Goal: Find specific page/section: Find specific page/section

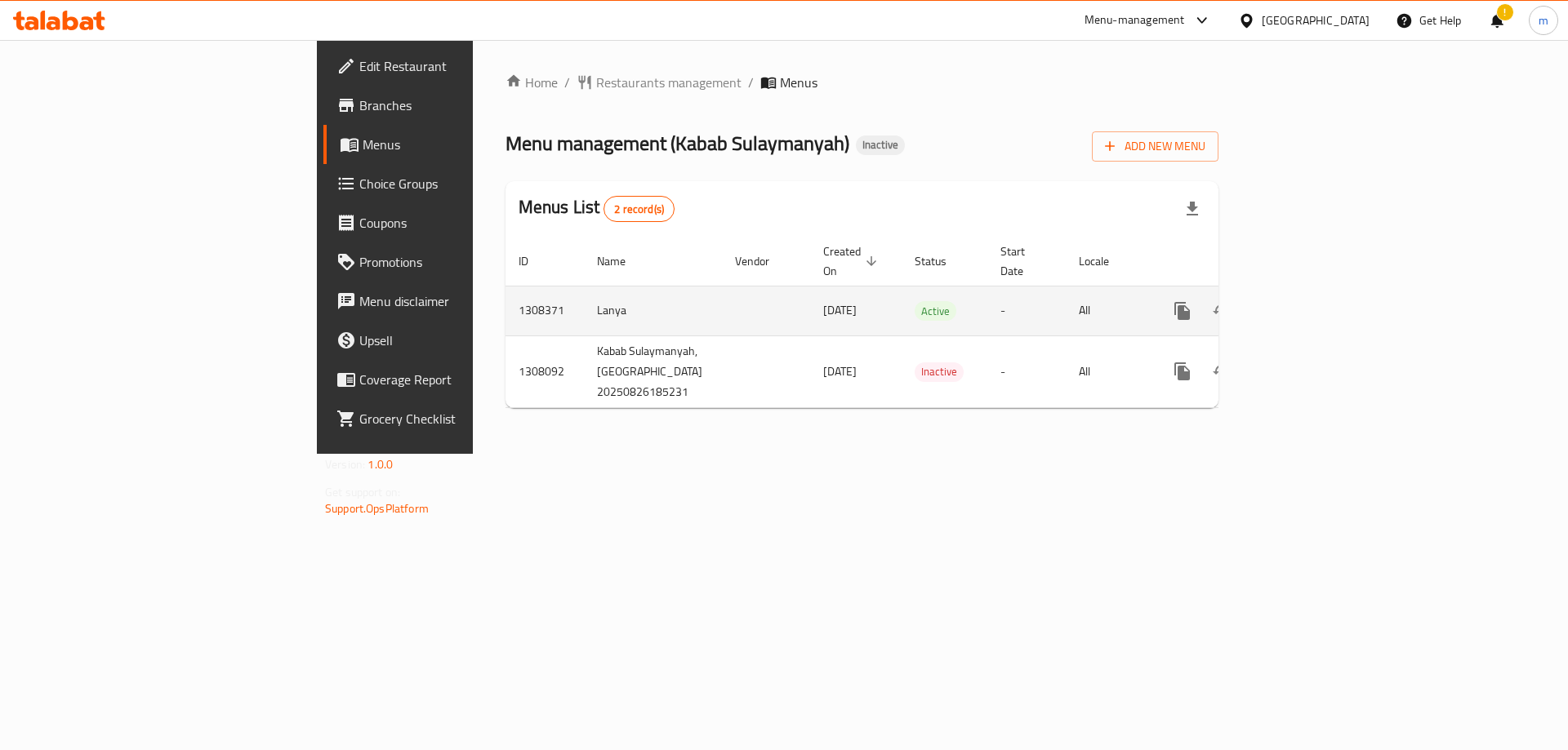
click at [1310, 301] on icon "enhanced table" at bounding box center [1300, 311] width 19 height 19
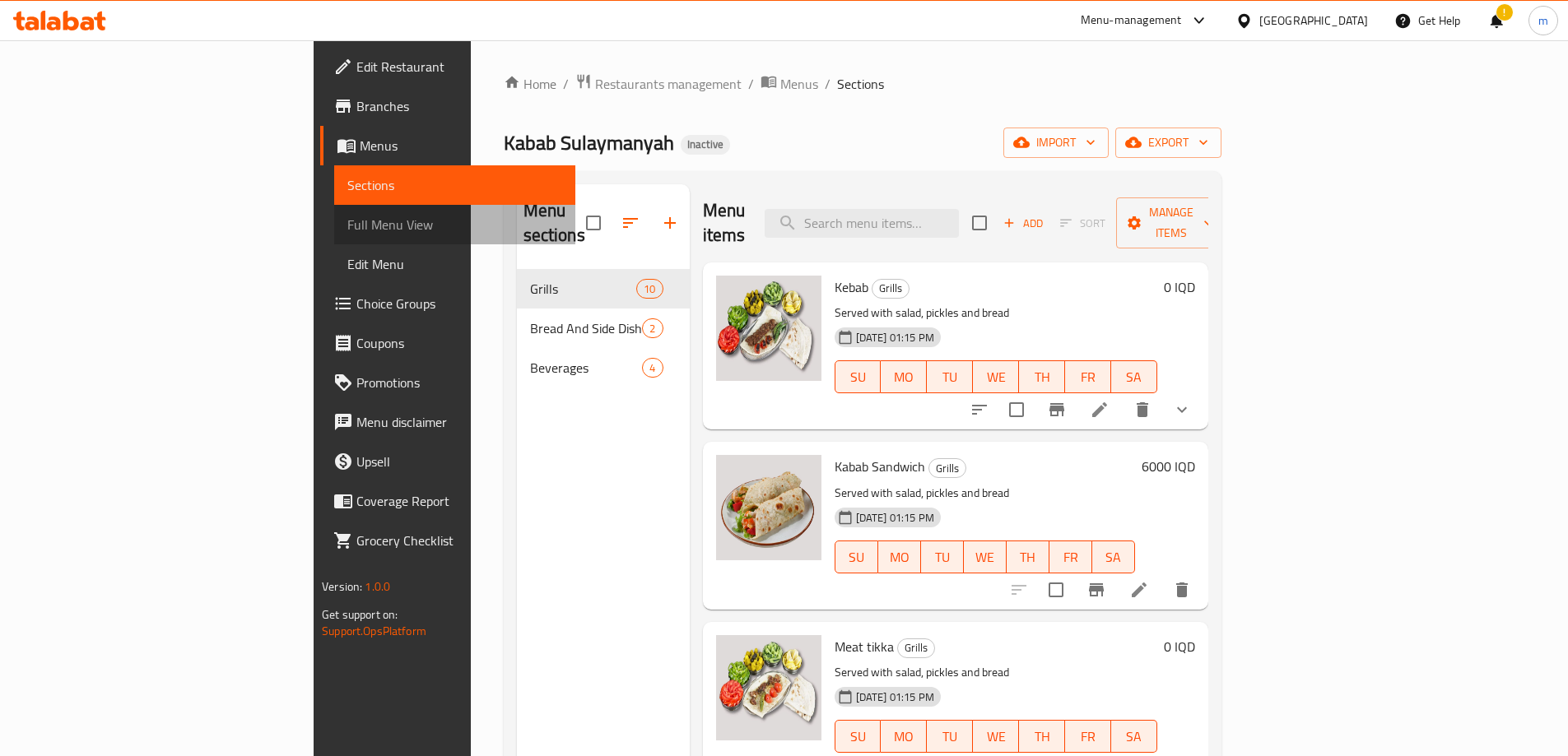
click at [334, 211] on link "Full Menu View" at bounding box center [454, 224] width 241 height 40
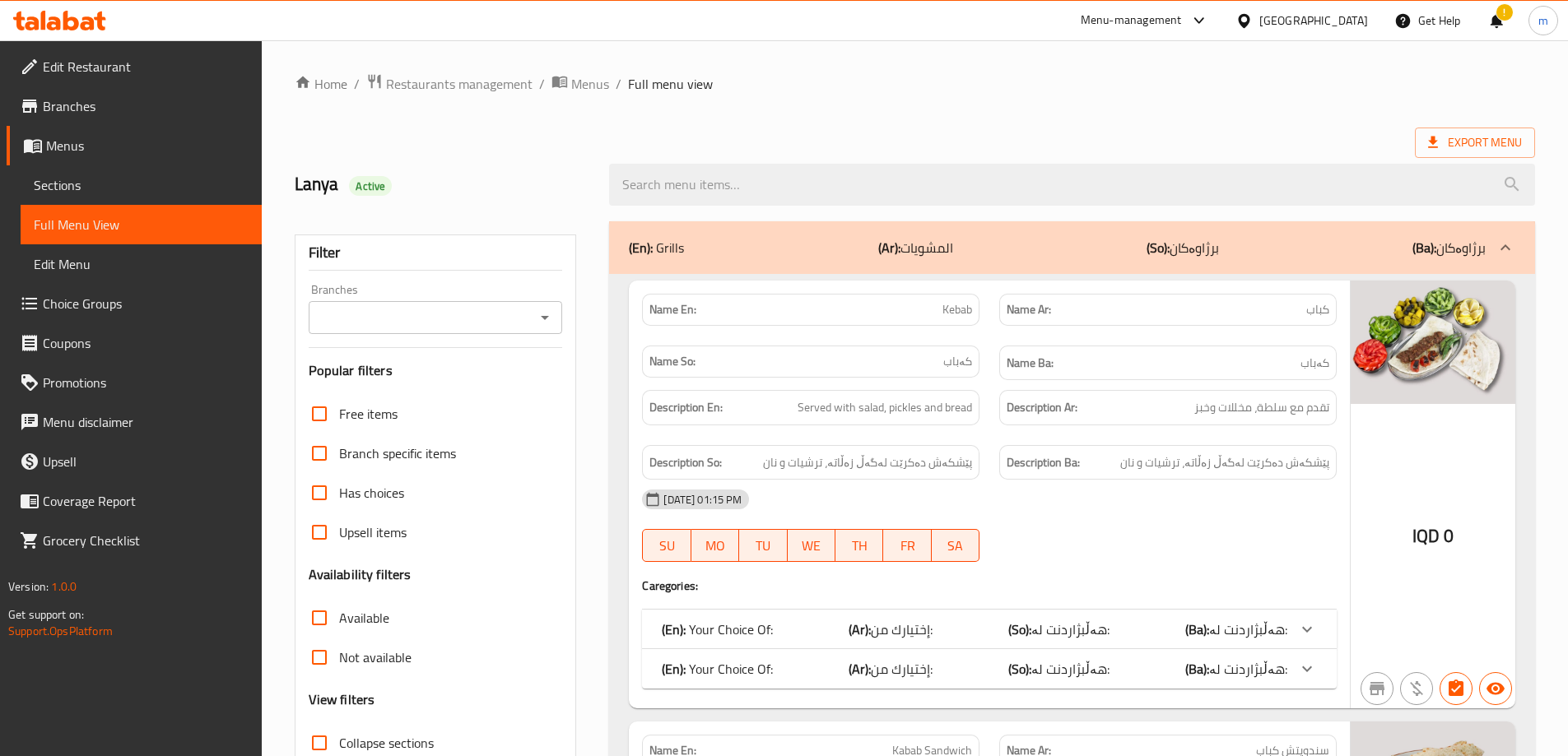
click at [552, 317] on icon "Open" at bounding box center [545, 318] width 19 height 19
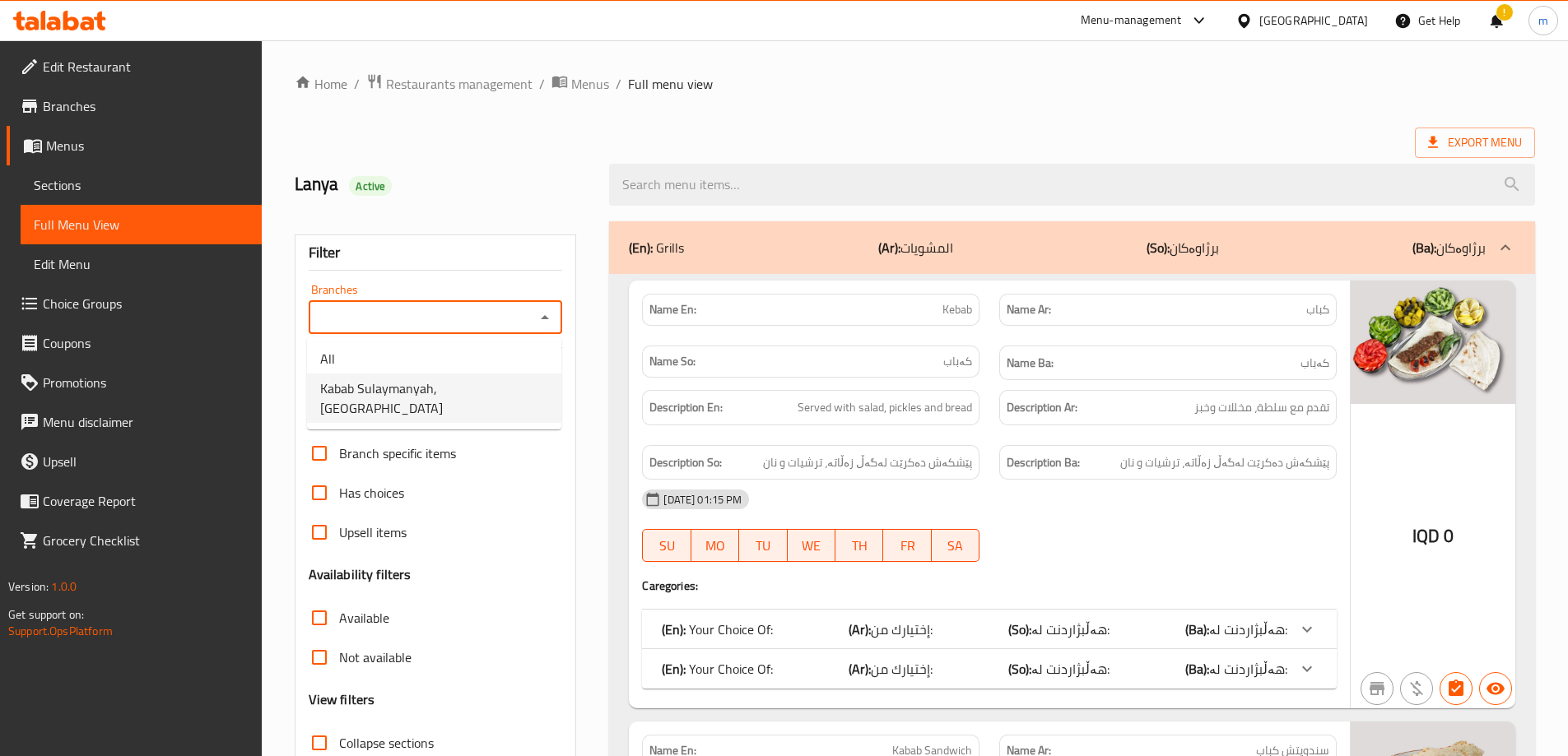
click at [439, 395] on span "Kabab Sulaymanyah, [GEOGRAPHIC_DATA]" at bounding box center [435, 398] width 228 height 40
type input "Kabab Sulaymanyah, [GEOGRAPHIC_DATA]"
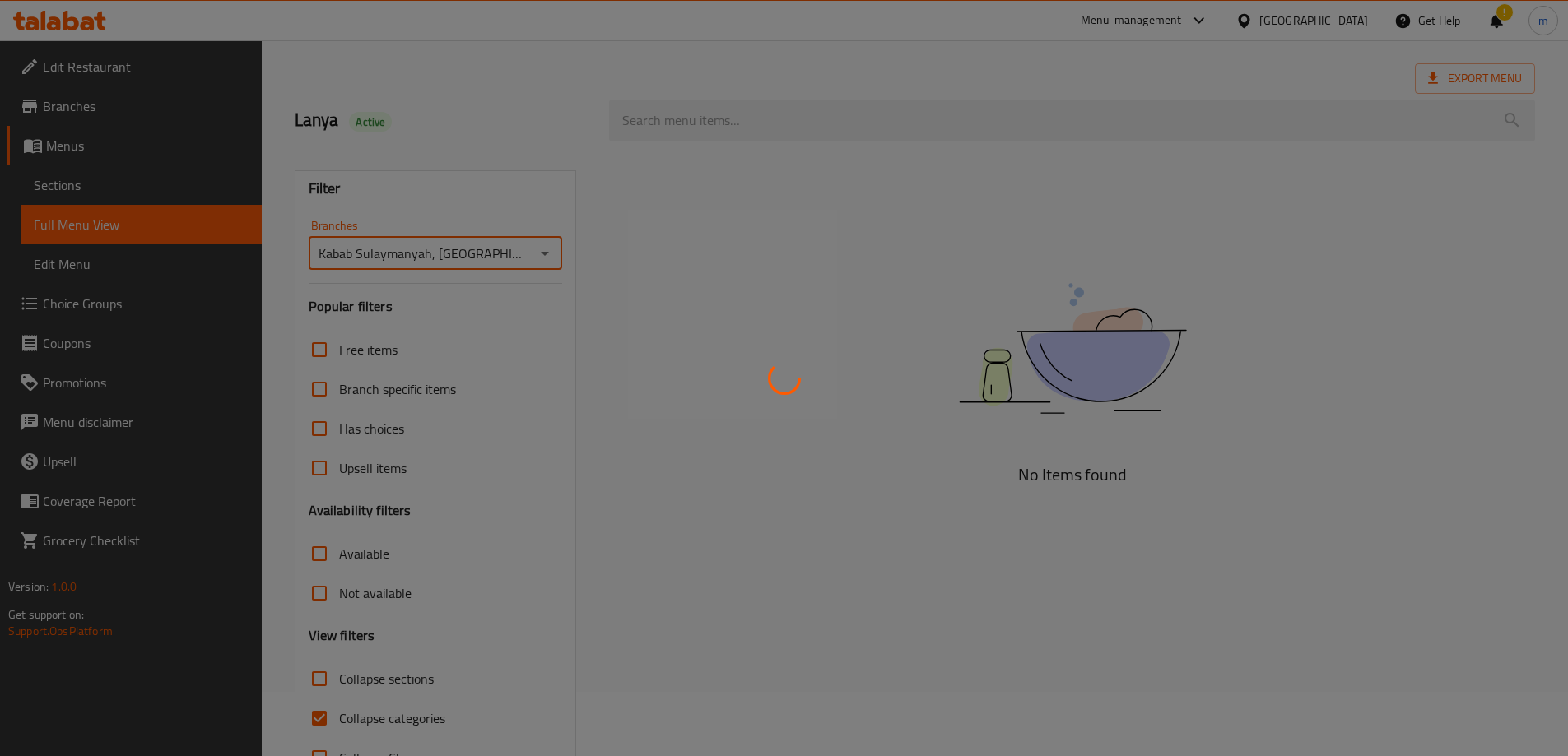
scroll to position [119, 0]
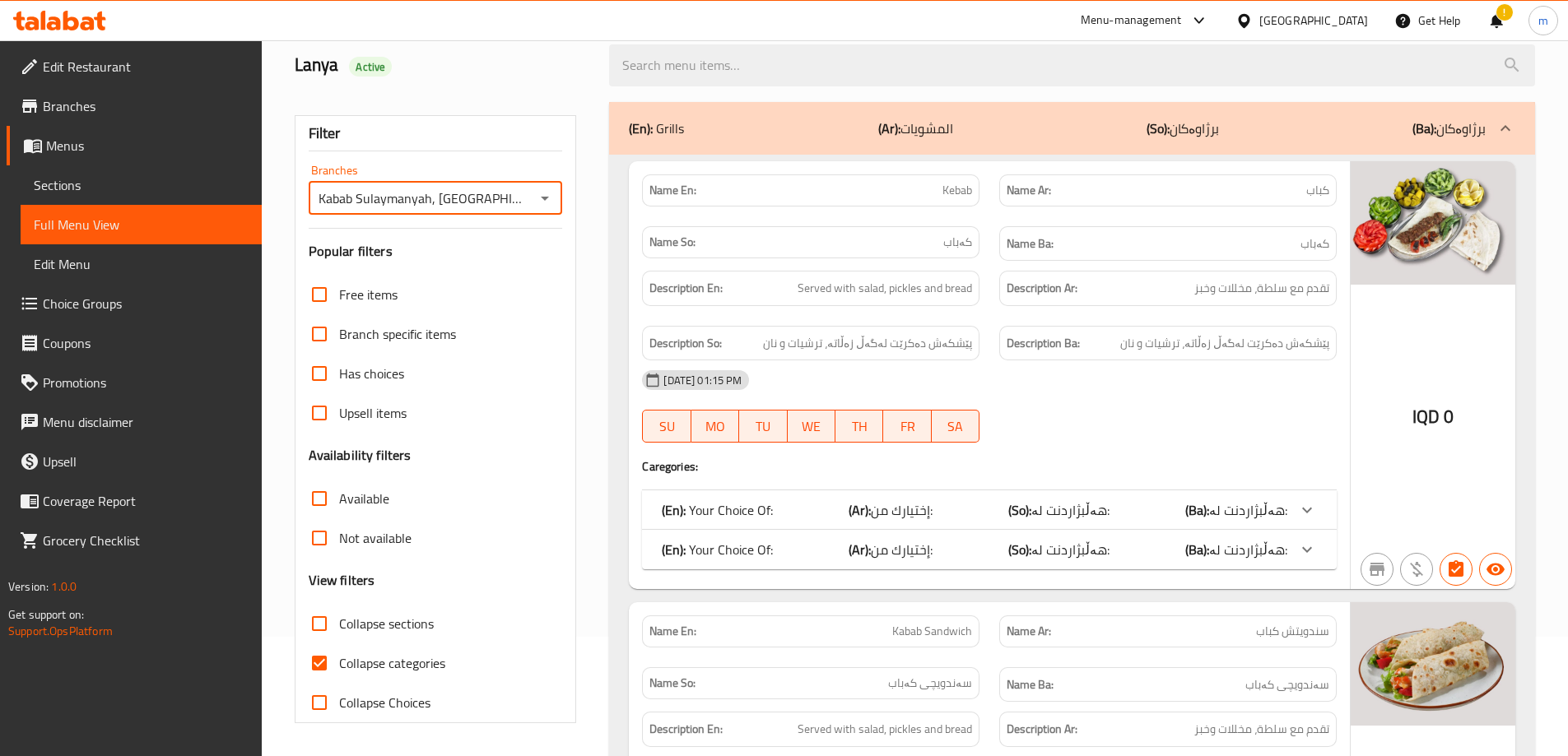
click at [318, 661] on input "Collapse categories" at bounding box center [319, 663] width 40 height 40
checkbox input "false"
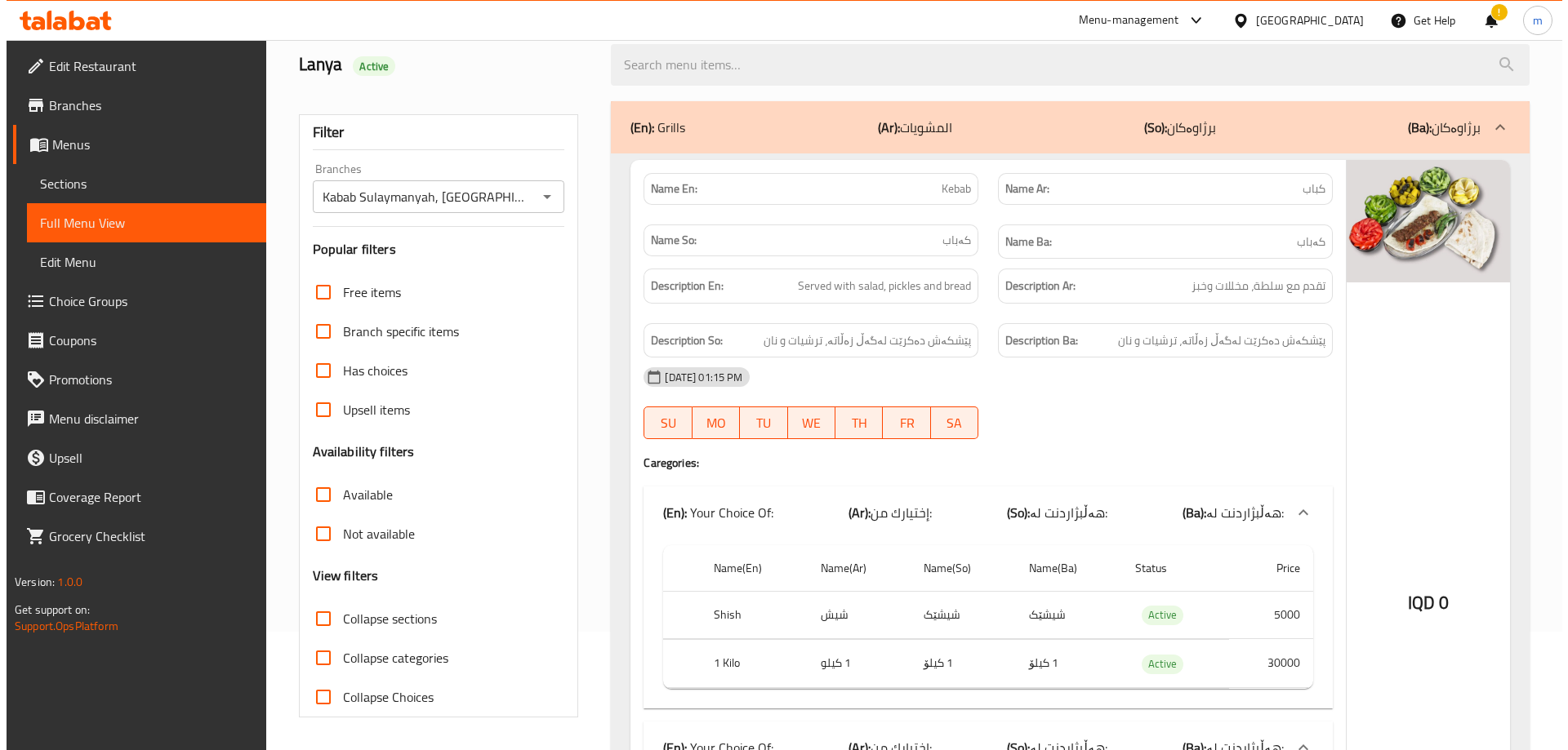
scroll to position [0, 0]
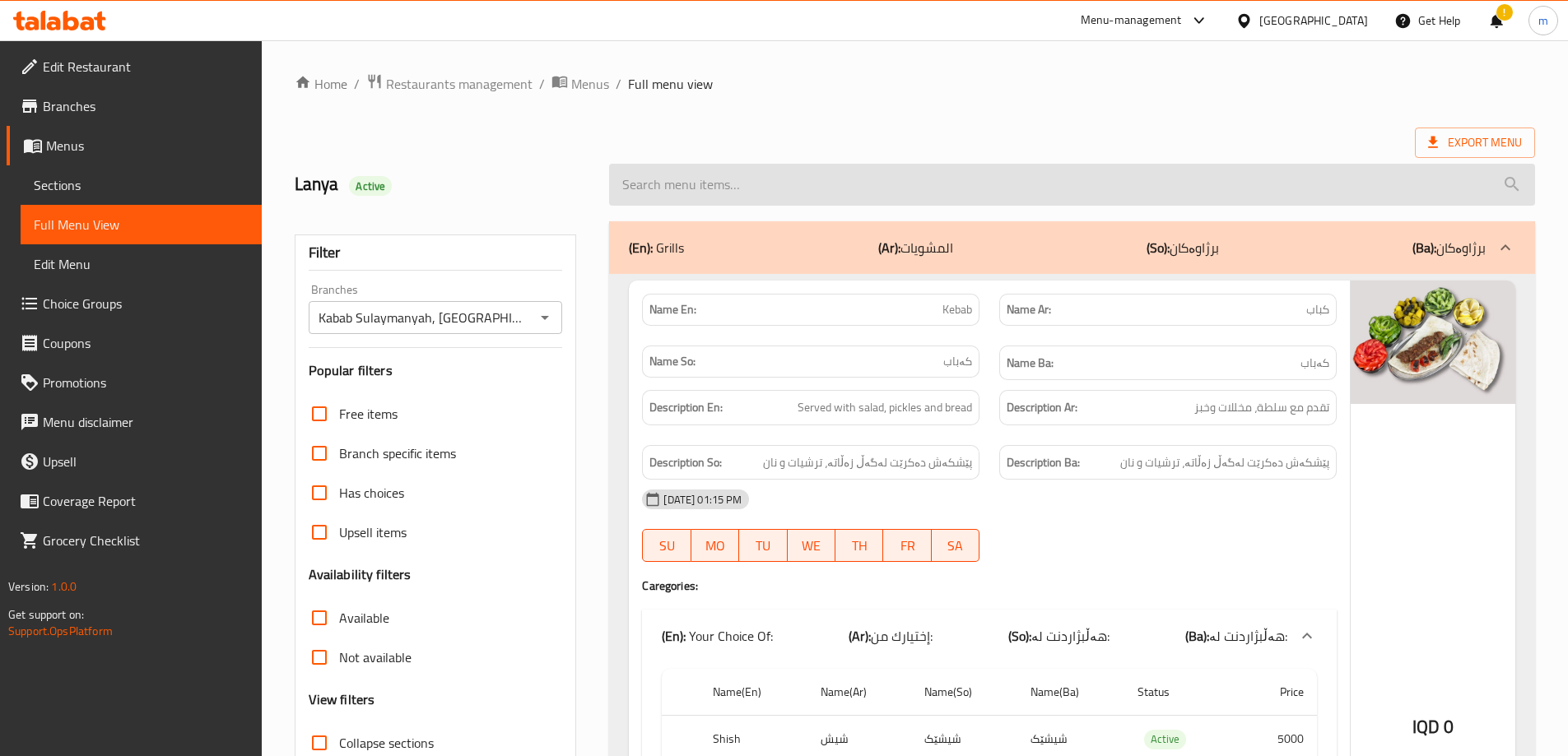
click at [699, 170] on input "search" at bounding box center [1072, 185] width 926 height 42
paste input "water"
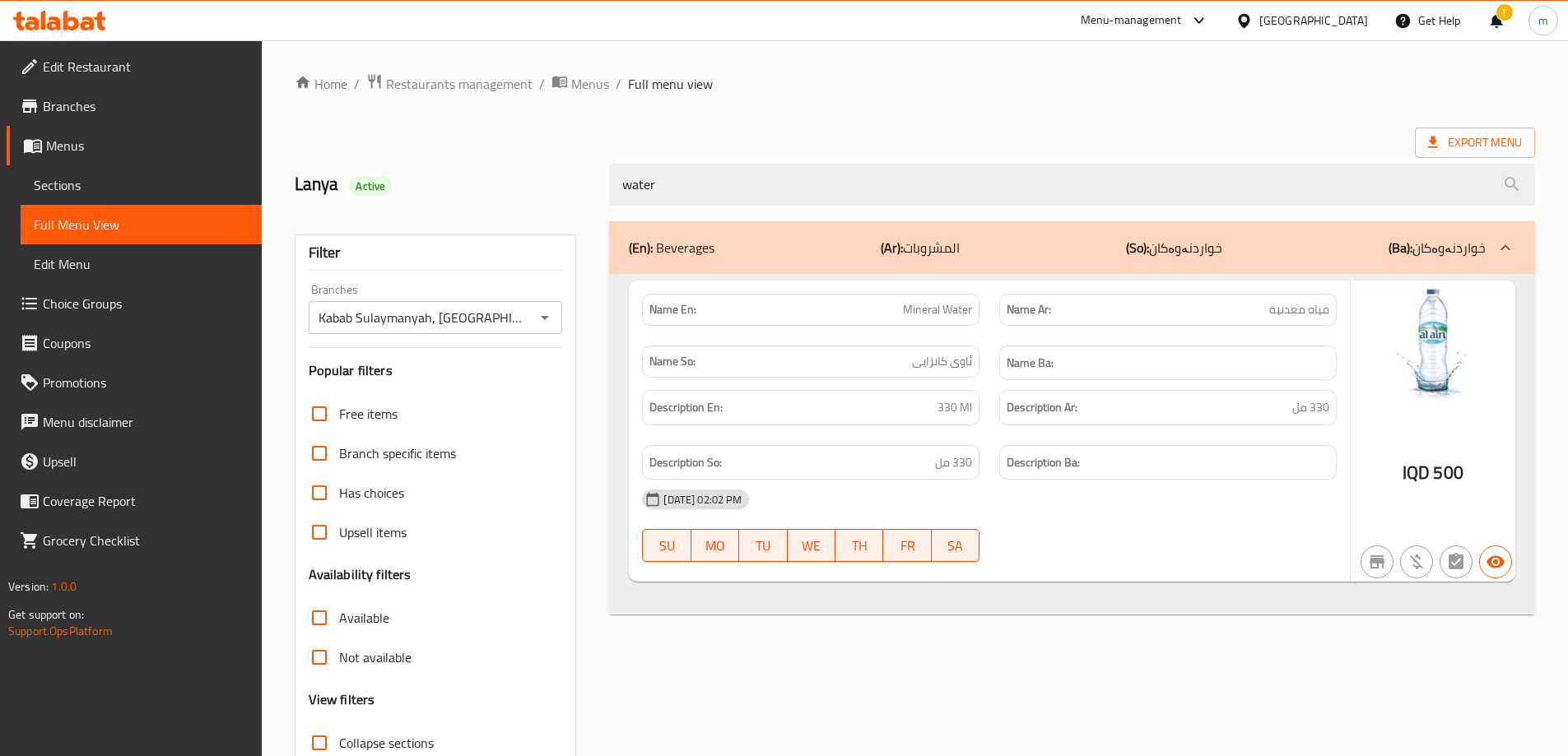
type input "water"
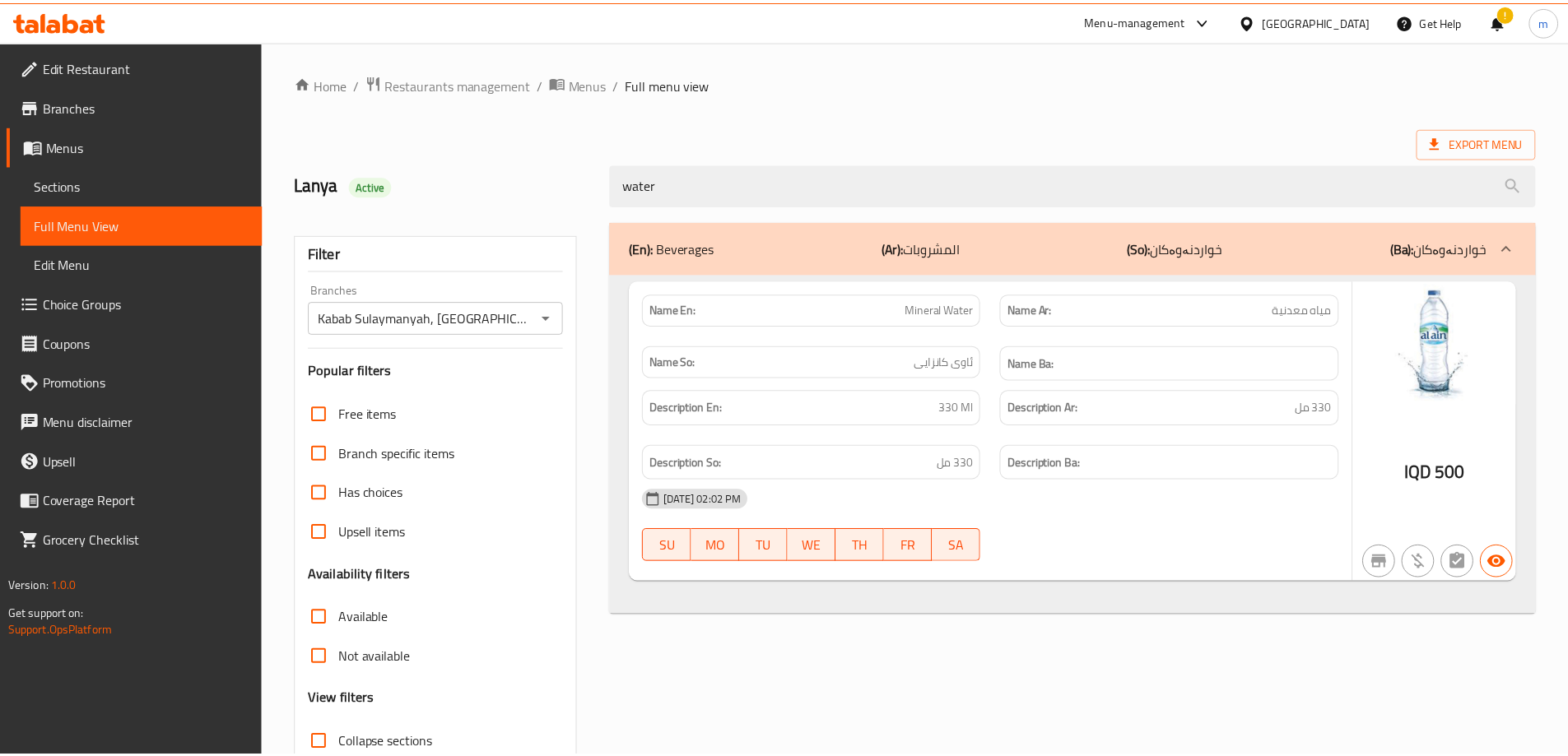
scroll to position [119, 0]
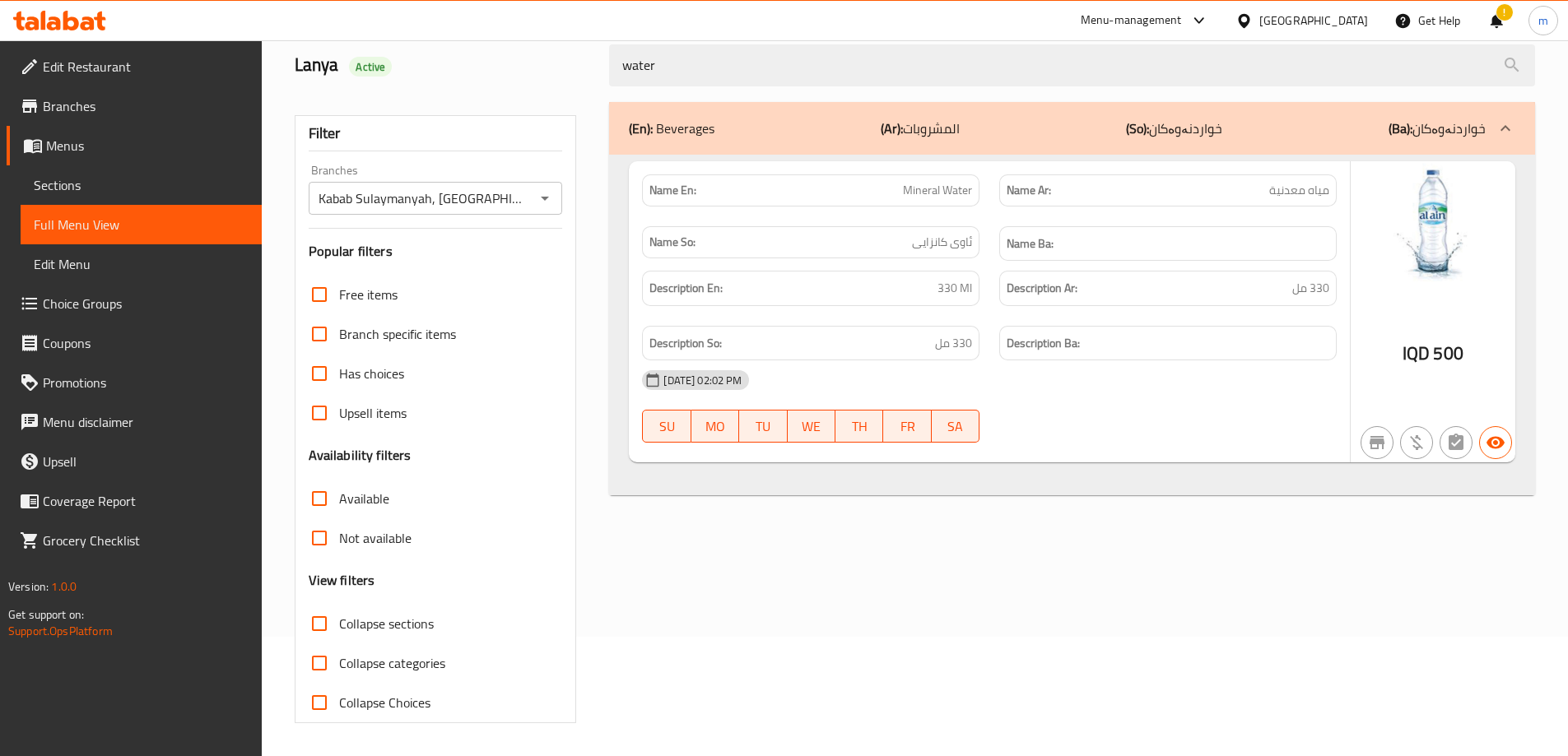
click at [140, 194] on span "Sections" at bounding box center [140, 185] width 215 height 19
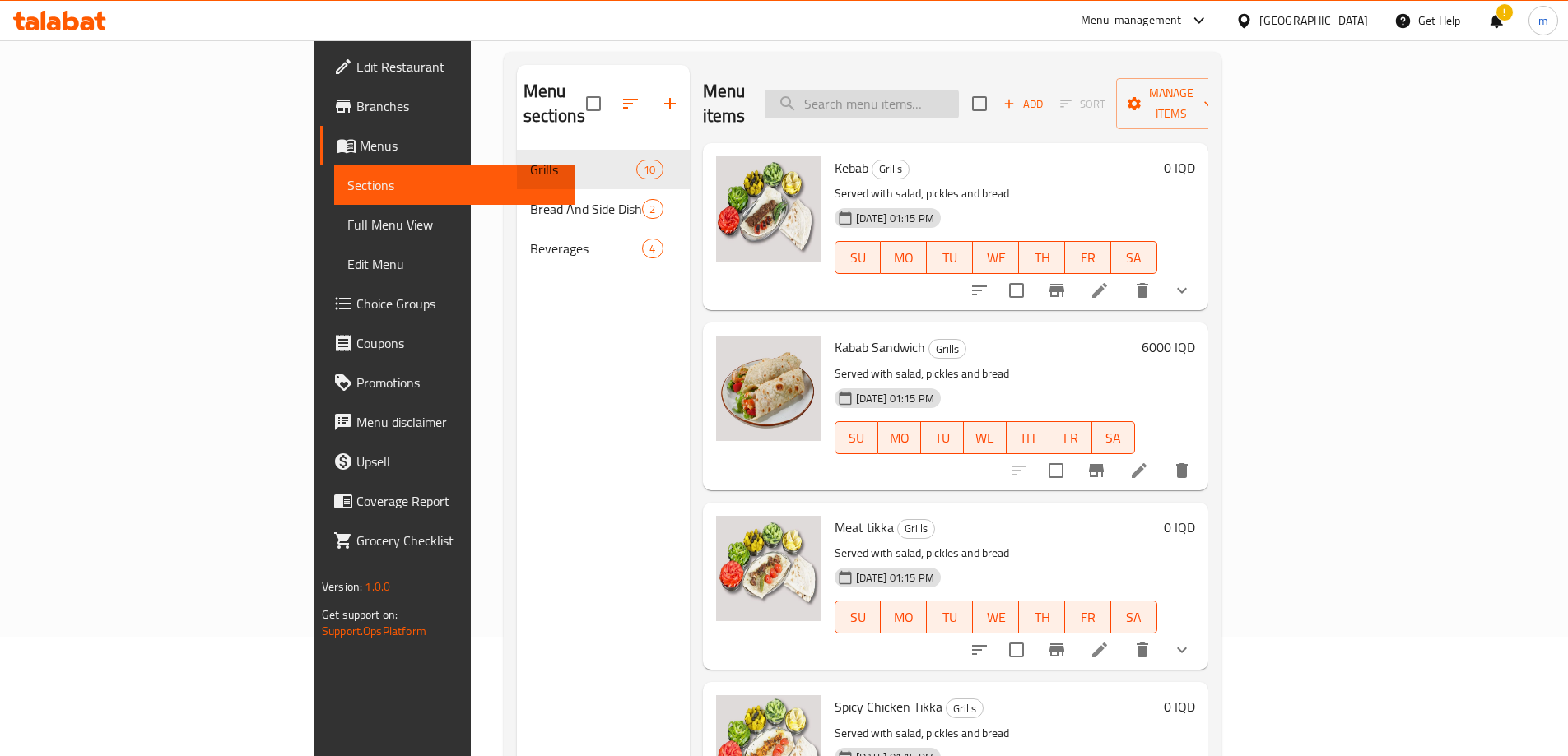
click at [934, 99] on input "search" at bounding box center [862, 104] width 194 height 29
paste input "water"
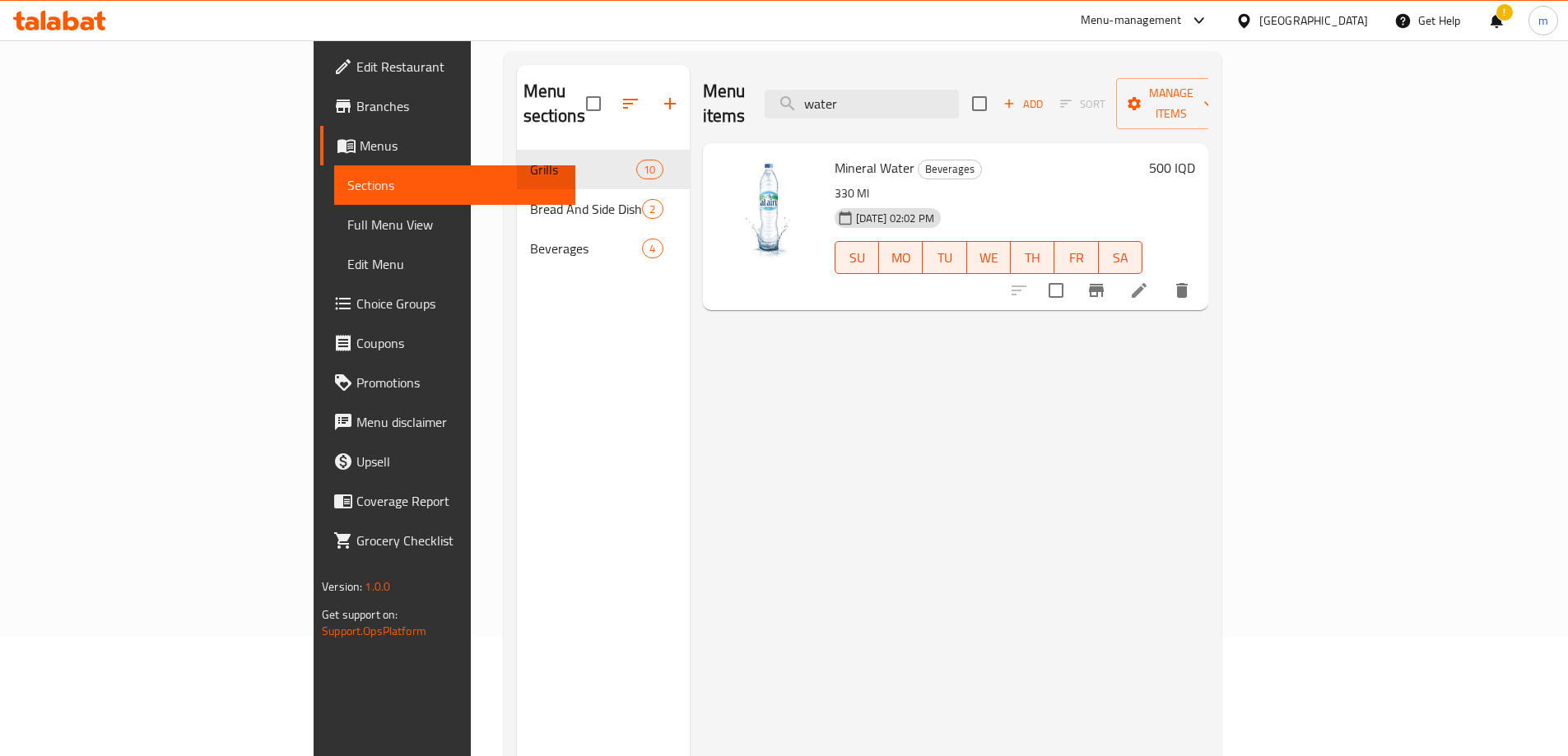
type input "water"
click at [347, 224] on span "Full Menu View" at bounding box center [454, 224] width 215 height 19
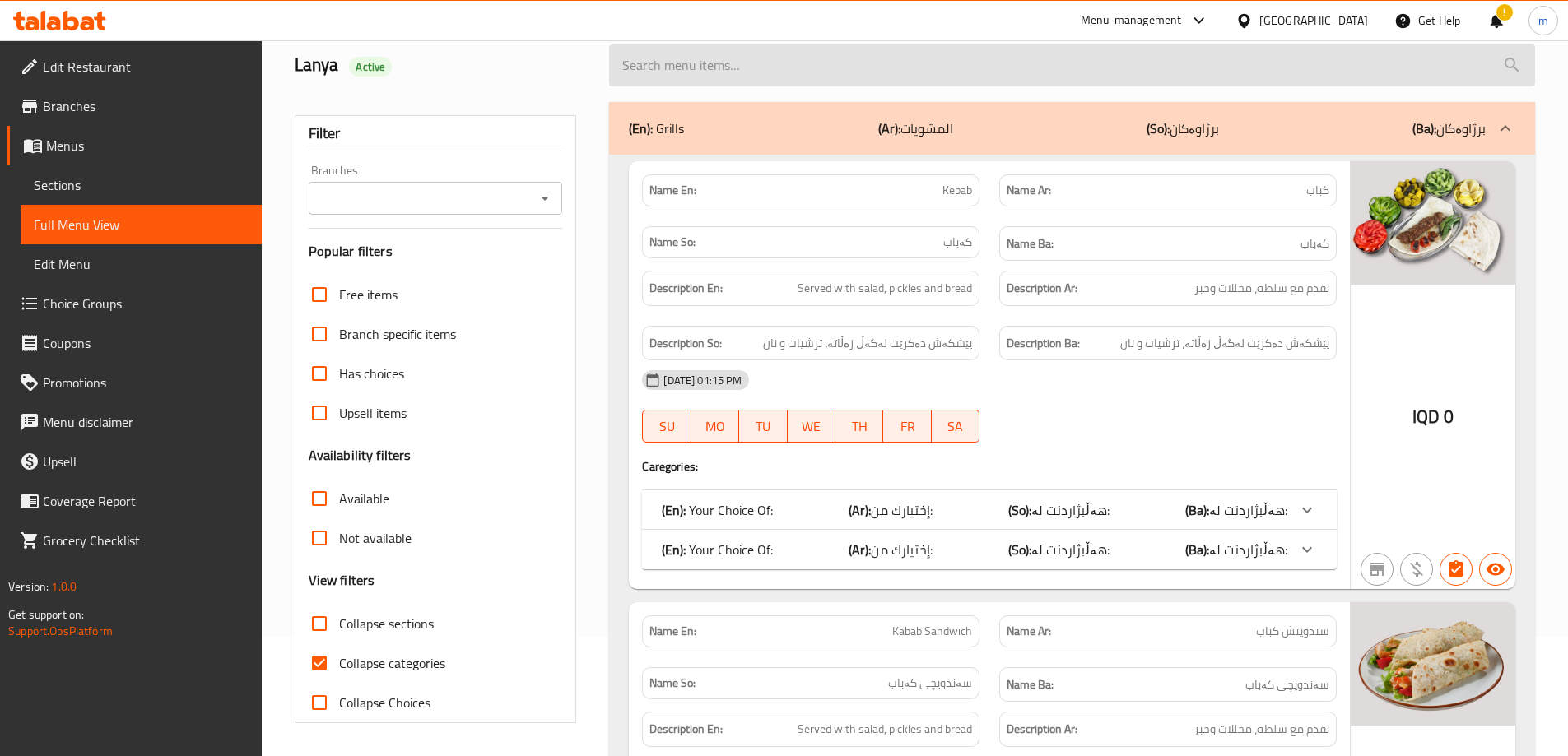
click at [856, 78] on input "search" at bounding box center [1072, 65] width 926 height 42
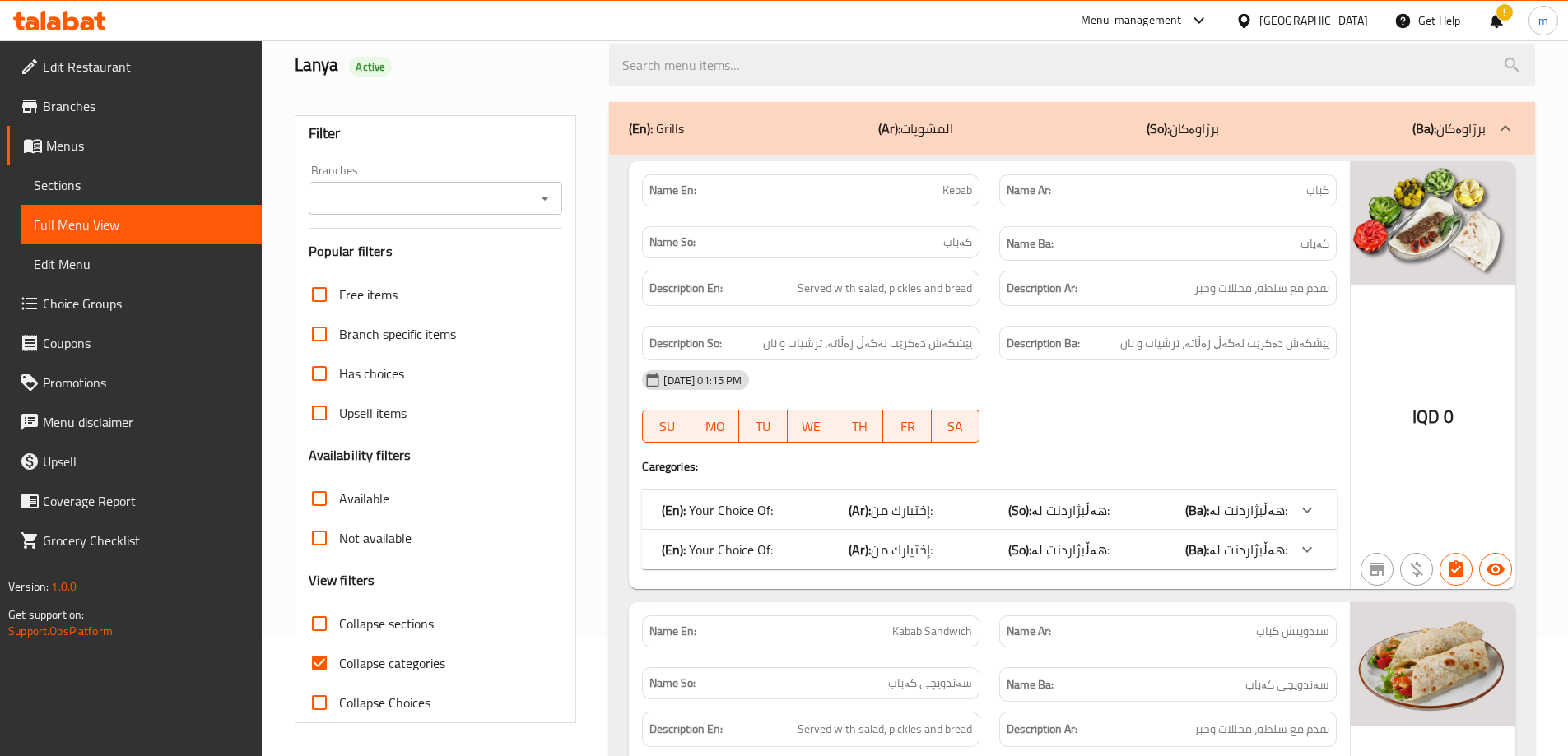
paste input "water"
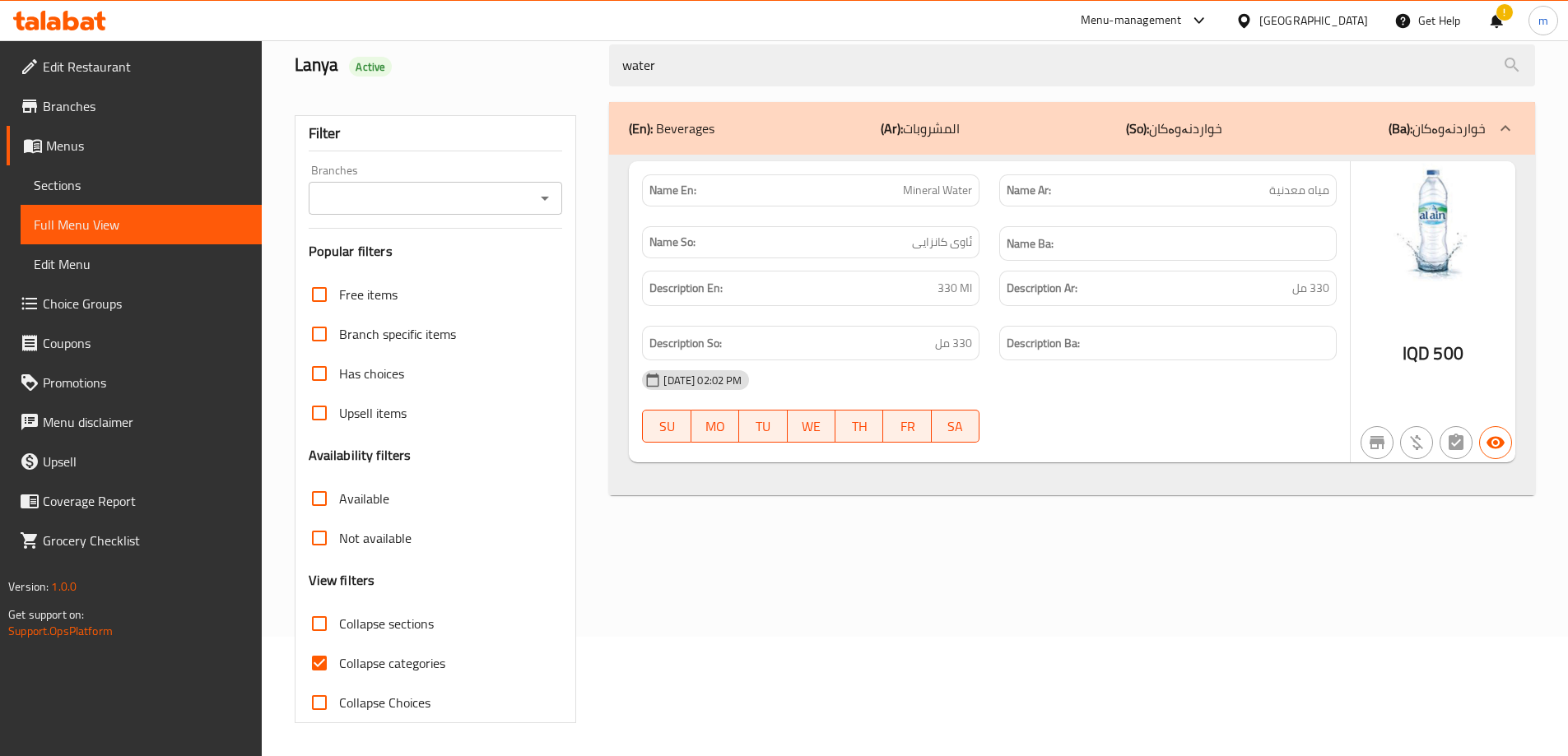
type input "water"
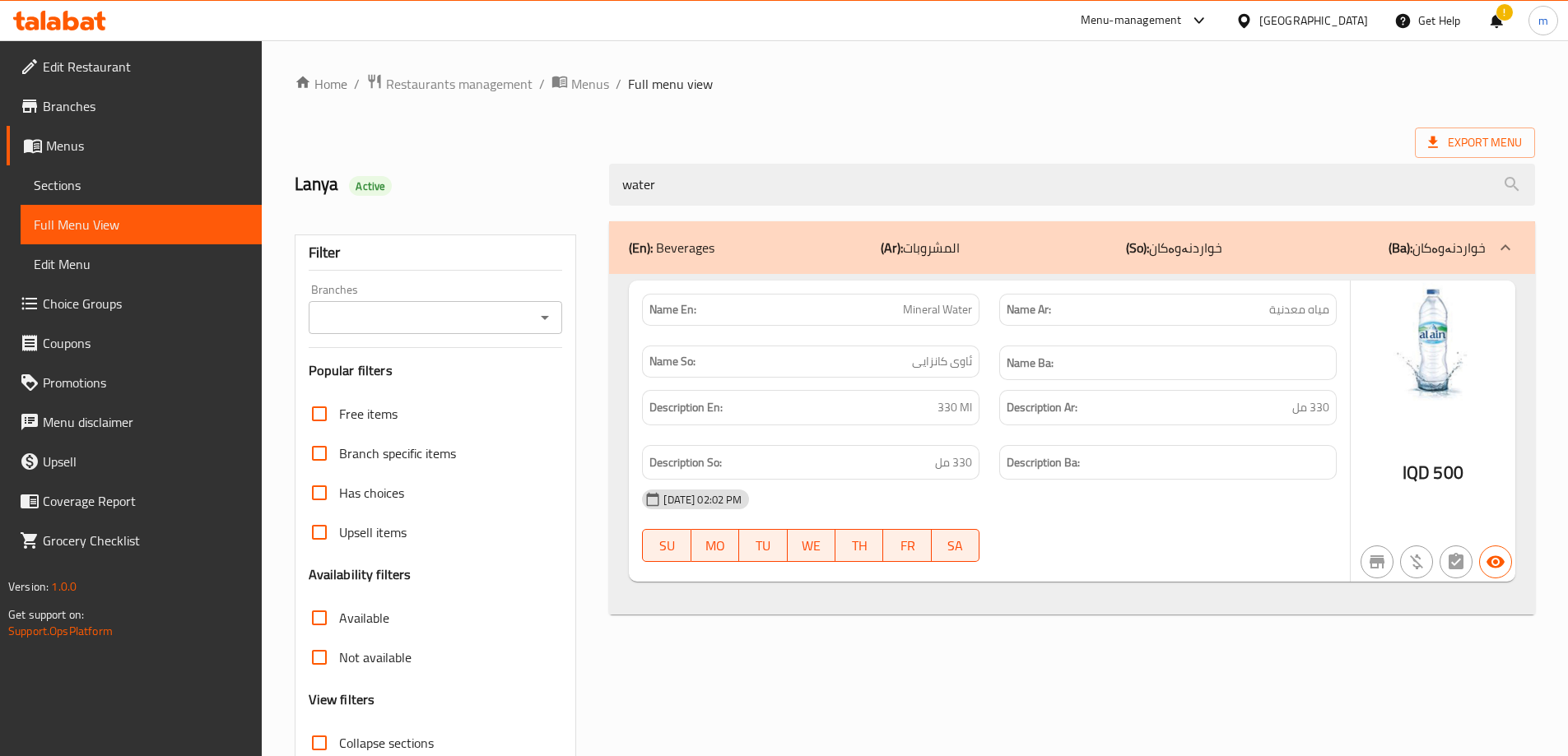
click at [547, 317] on icon "Open" at bounding box center [544, 318] width 8 height 4
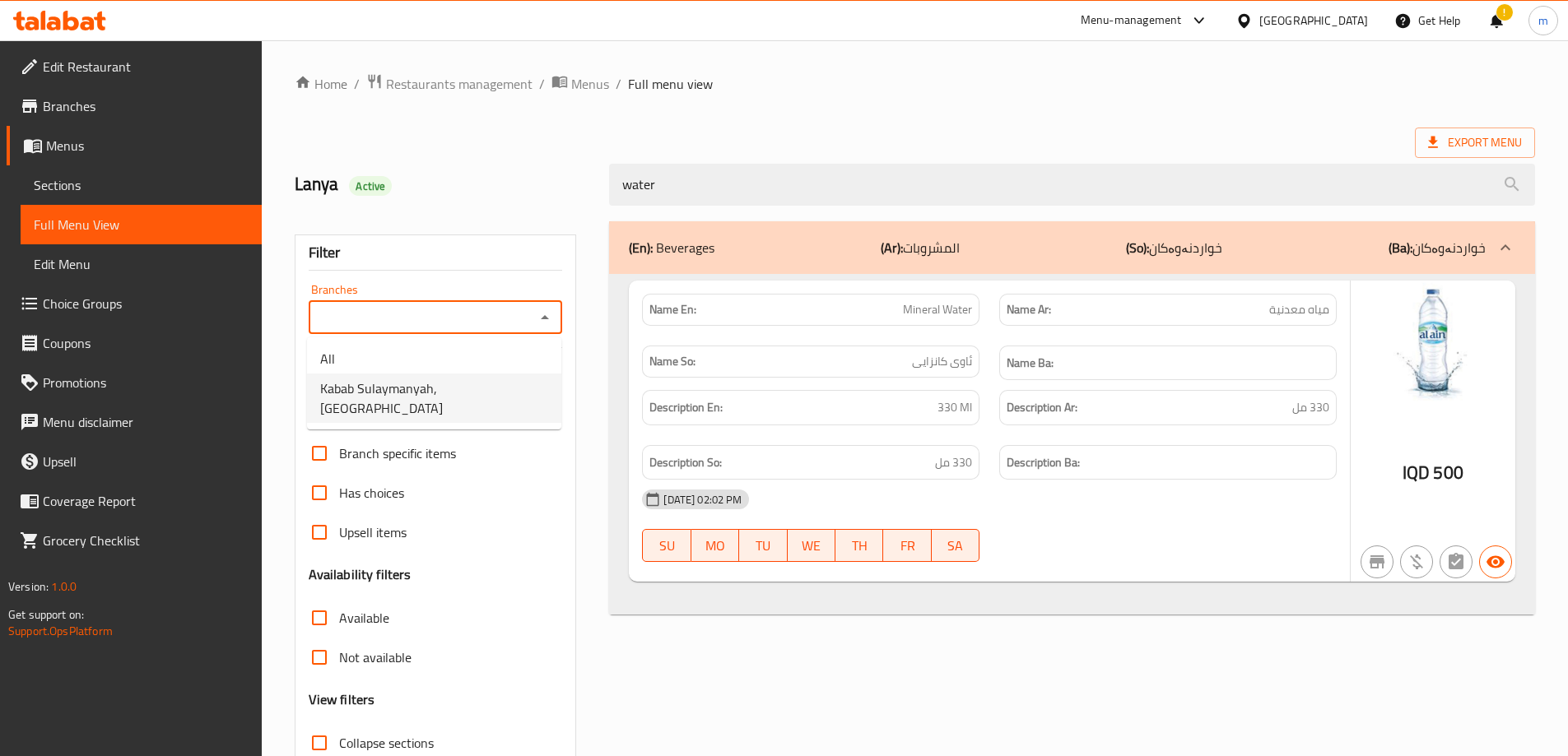
click at [480, 382] on span "Kabab Sulaymanyah, [GEOGRAPHIC_DATA]" at bounding box center [435, 398] width 228 height 40
type input "Kabab Sulaymanyah, [GEOGRAPHIC_DATA]"
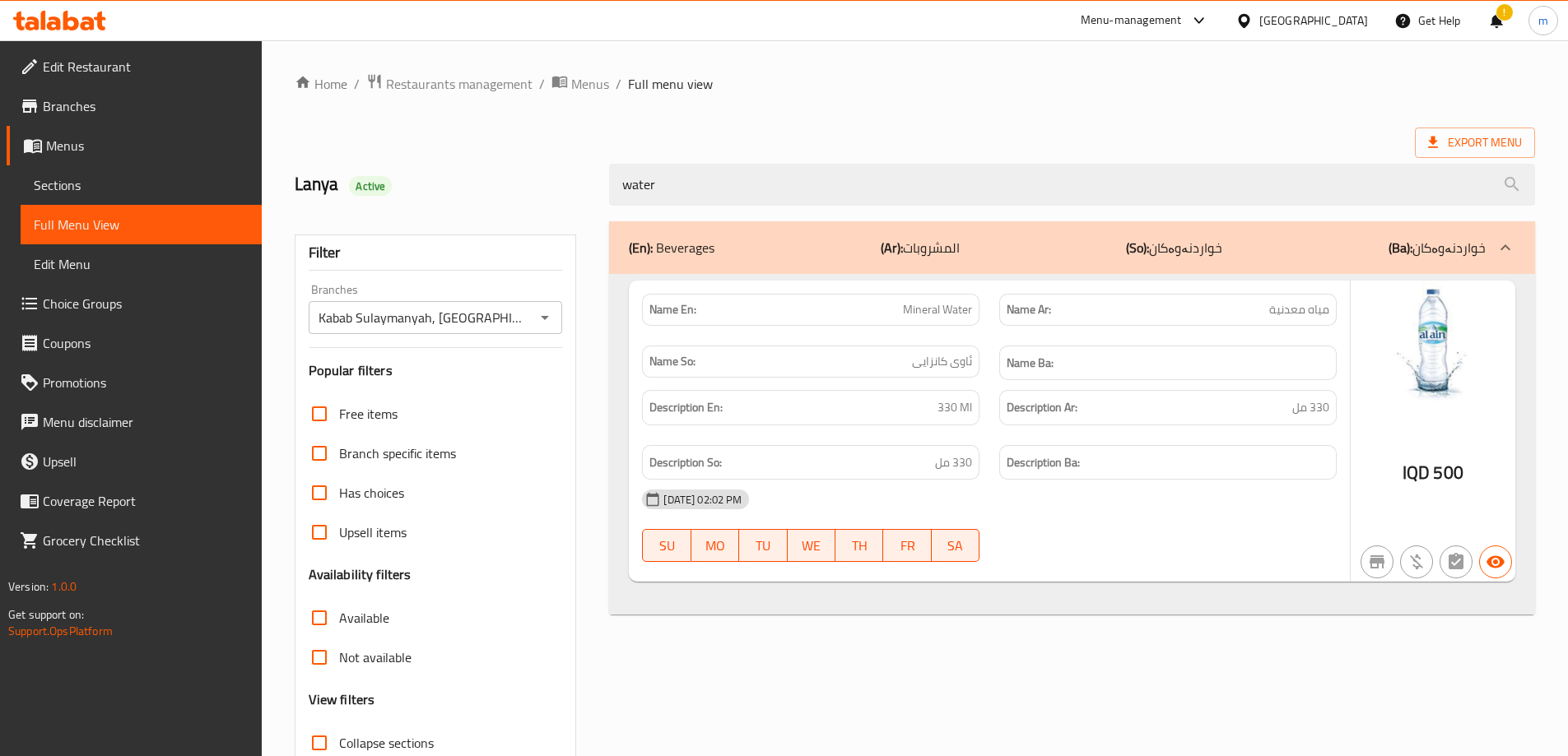
click at [88, 26] on icon at bounding box center [59, 20] width 93 height 19
